Goal: Navigation & Orientation: Find specific page/section

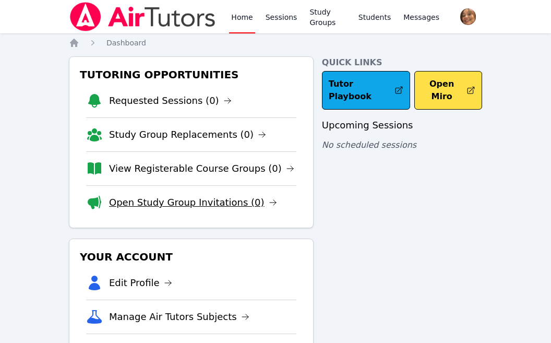
click at [209, 200] on link "Open Study Group Invitations (0)" at bounding box center [193, 202] width 168 height 15
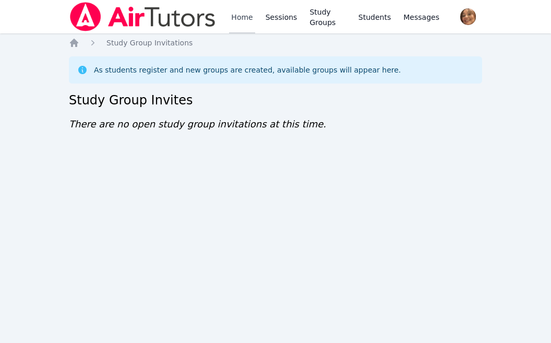
click at [240, 20] on link "Home" at bounding box center [242, 16] width 26 height 33
